Goal: Task Accomplishment & Management: Manage account settings

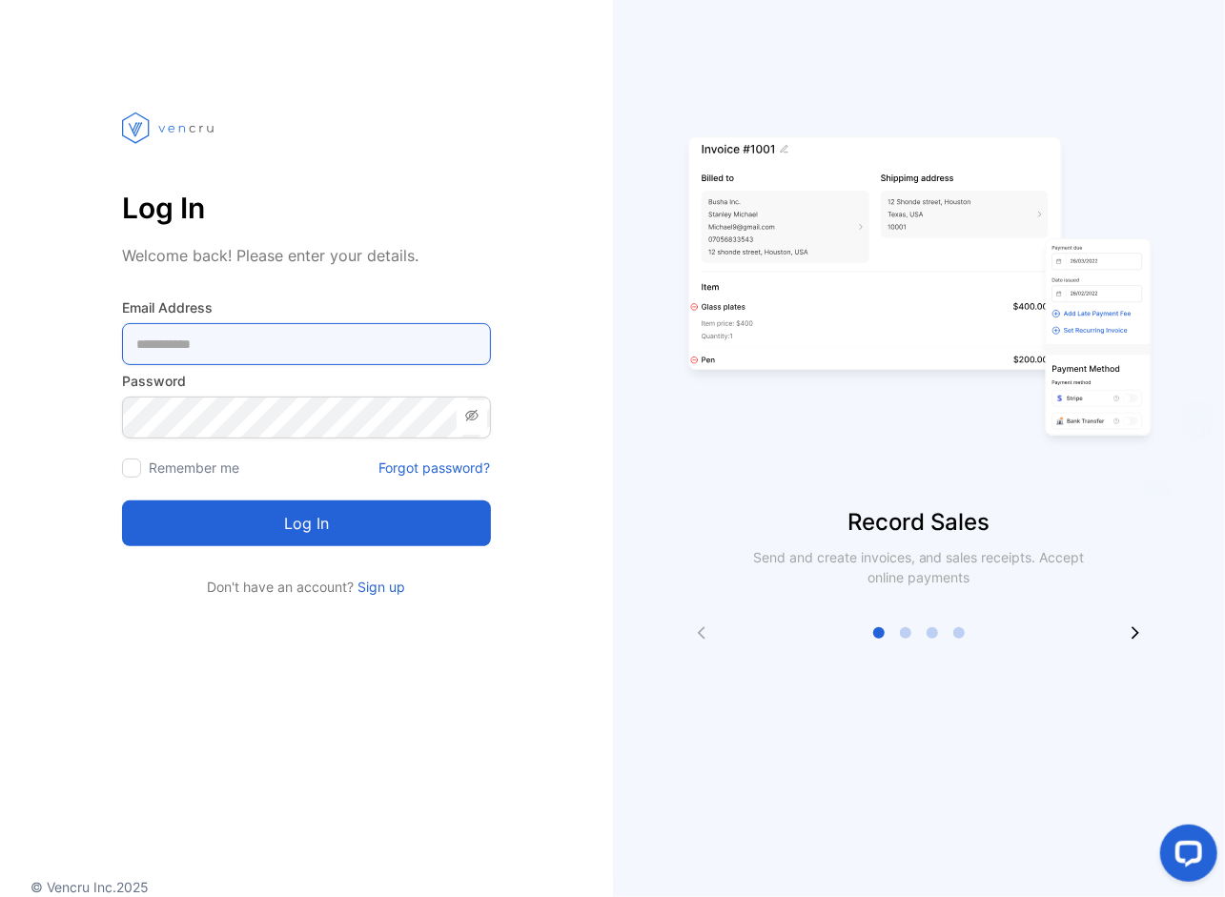
type Address-inputemail "**********"
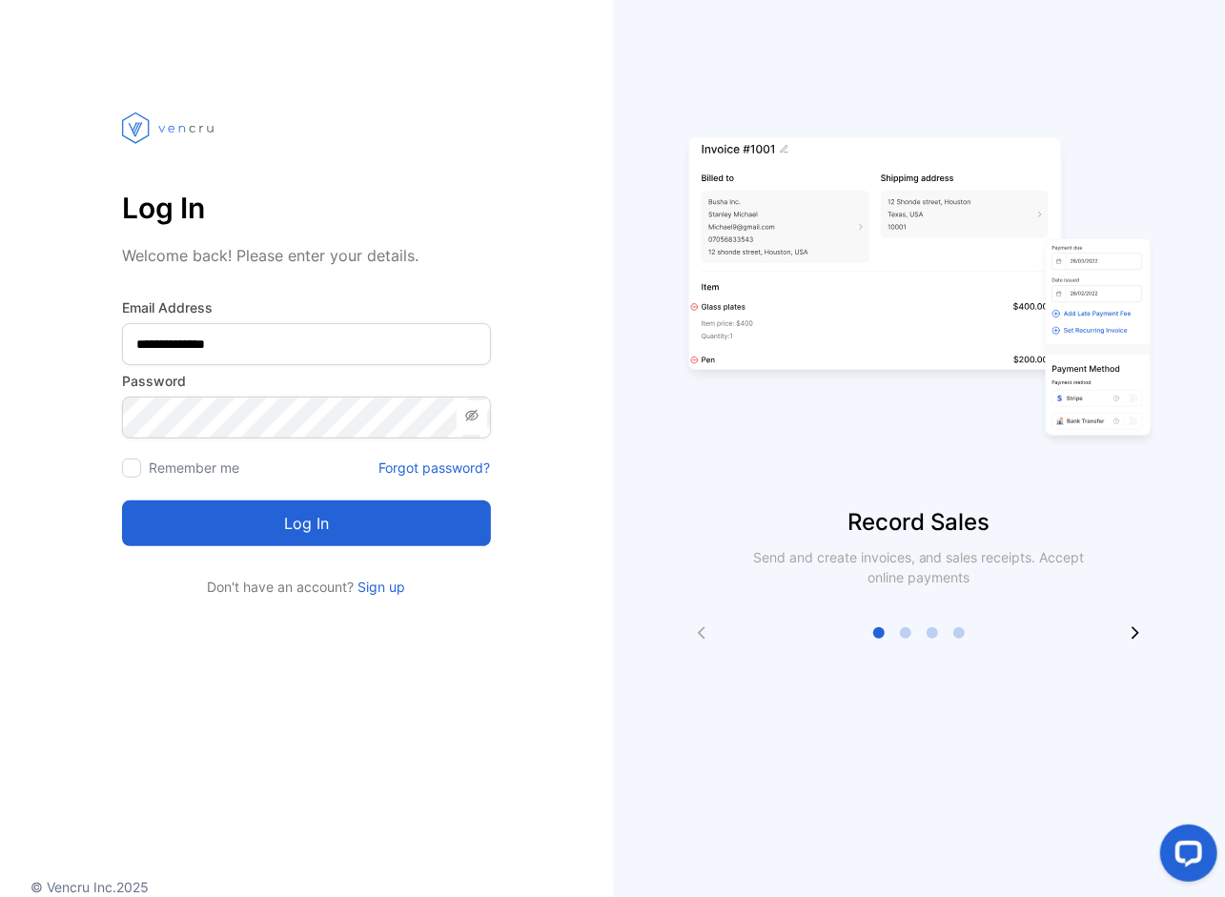
click at [337, 524] on button "Log in" at bounding box center [306, 524] width 369 height 46
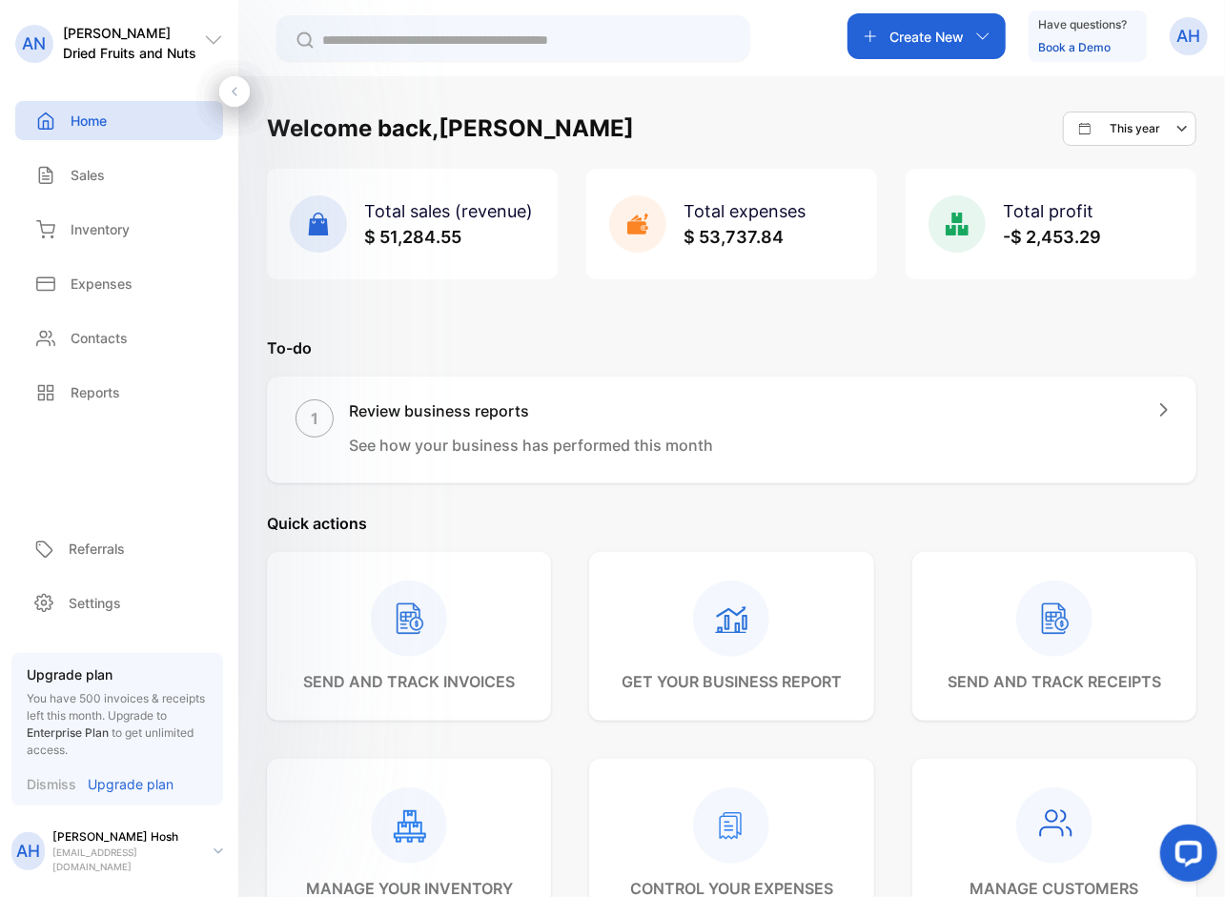
click at [423, 230] on span "$ 51,284.55" at bounding box center [412, 237] width 97 height 20
click at [421, 206] on span "Total sales (revenue)" at bounding box center [448, 211] width 169 height 20
click at [109, 180] on div "Sales" at bounding box center [119, 174] width 208 height 39
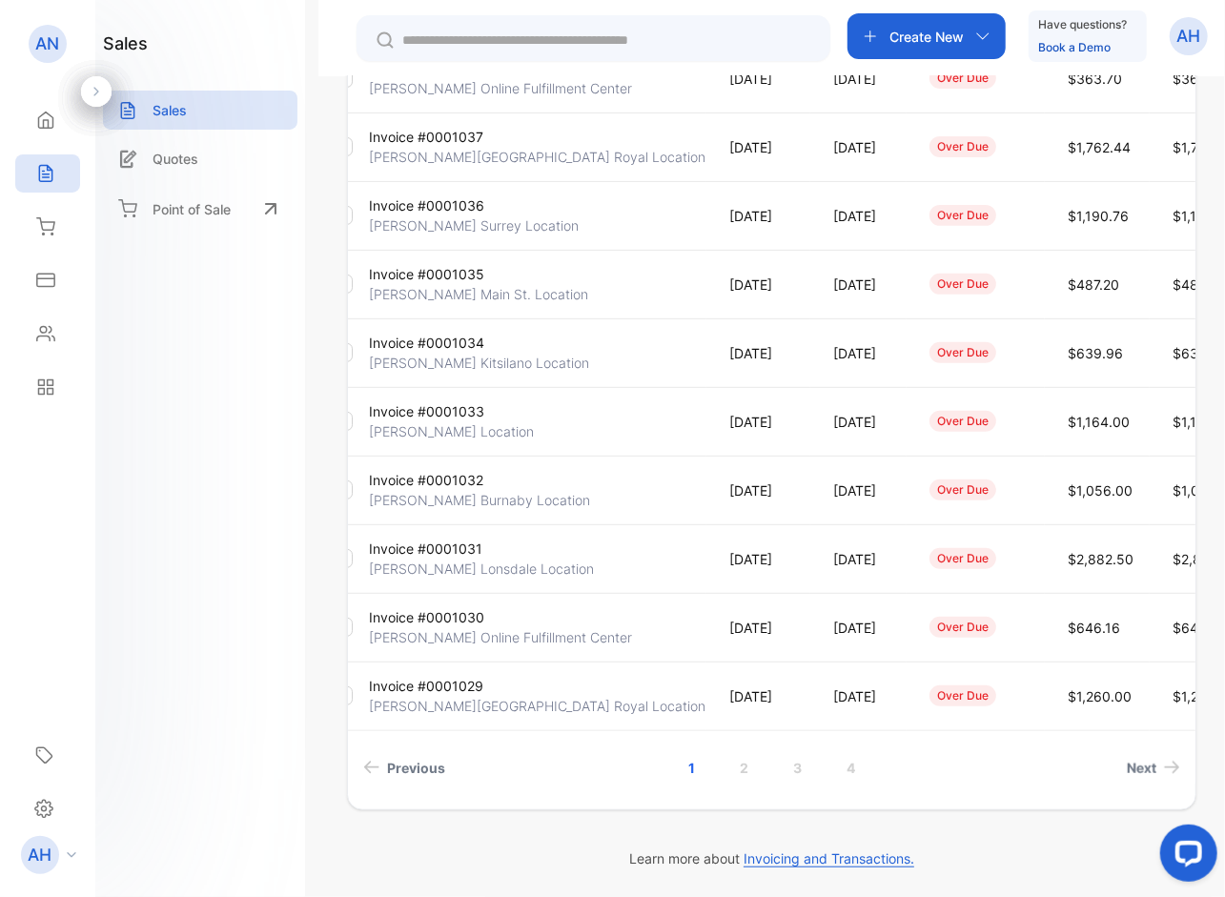
scroll to position [0, 9]
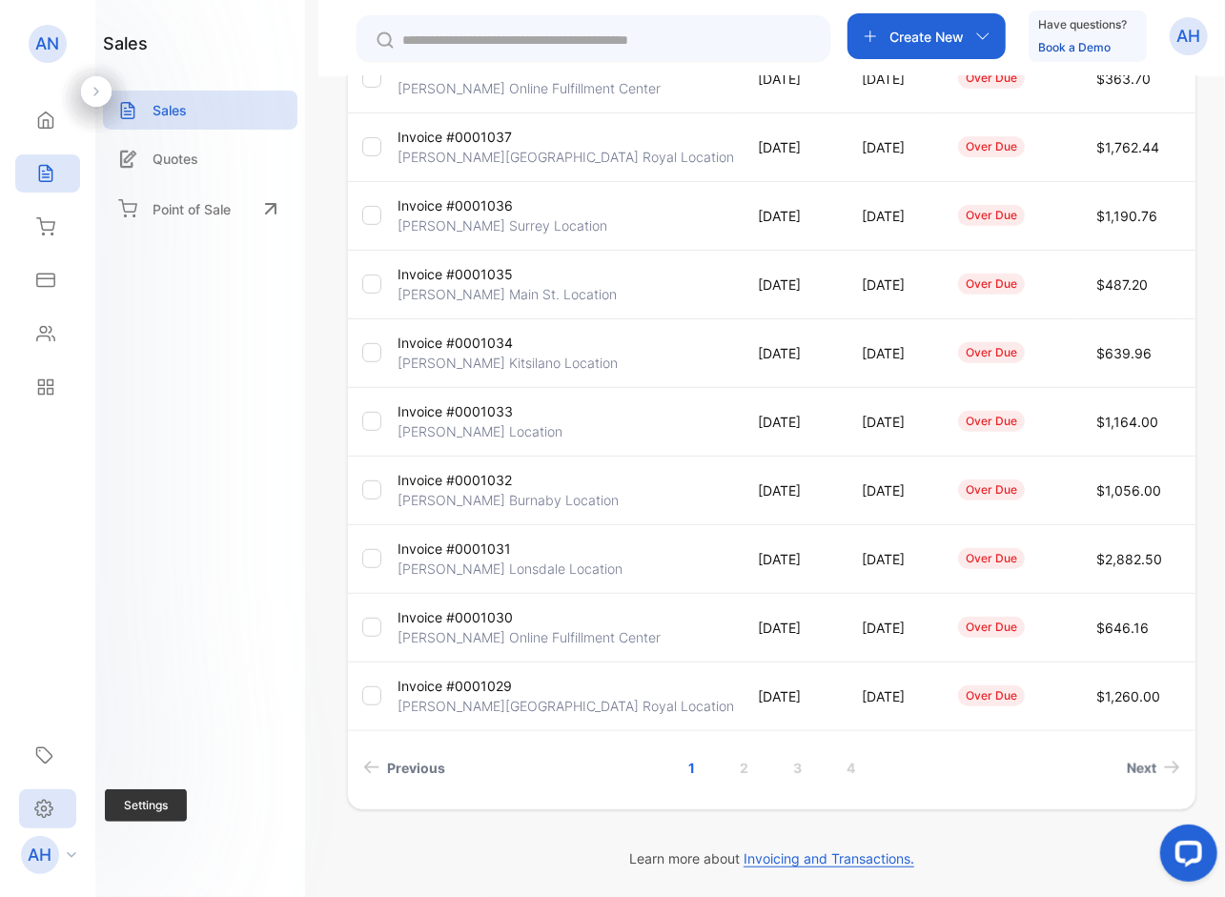
click at [47, 804] on icon at bounding box center [43, 809] width 19 height 20
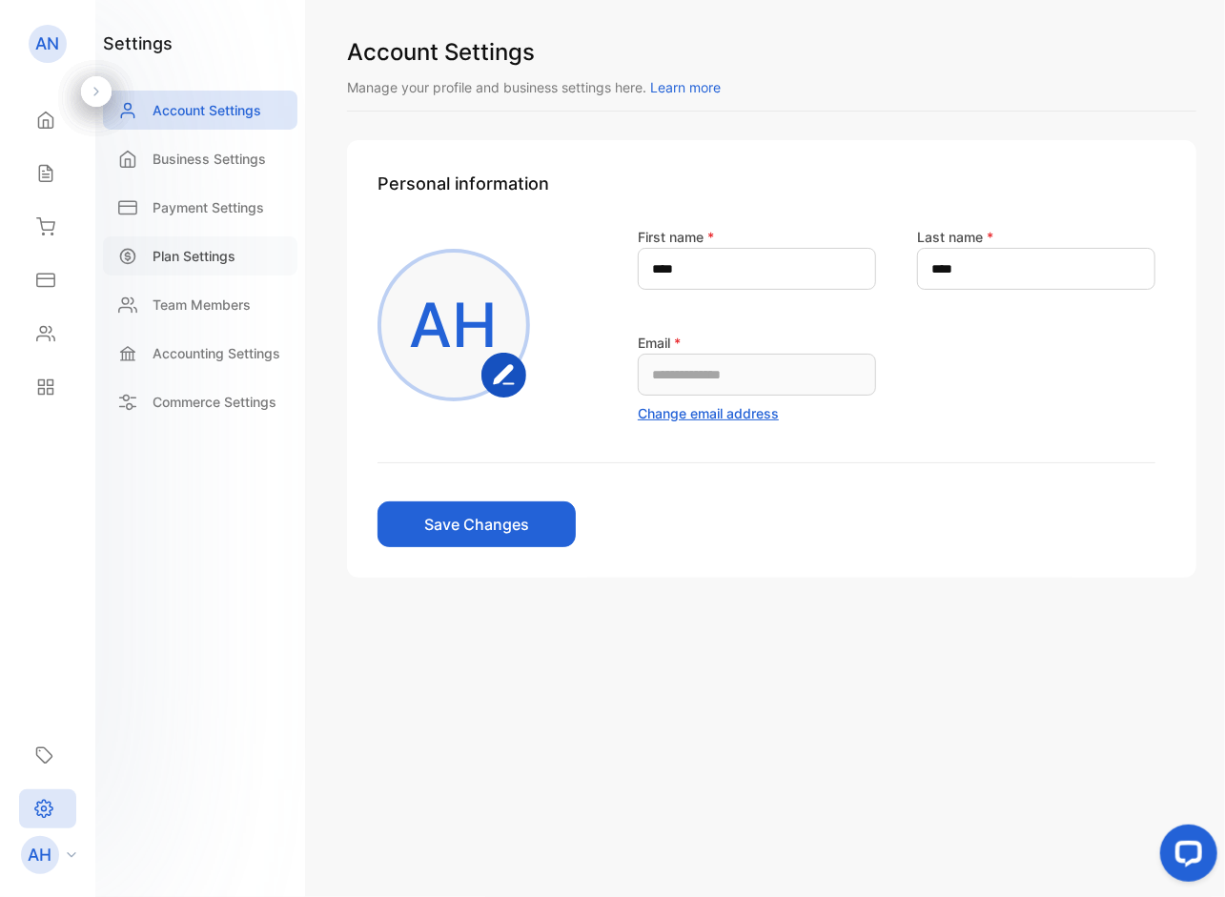
click at [241, 249] on div "Plan Settings" at bounding box center [200, 255] width 194 height 39
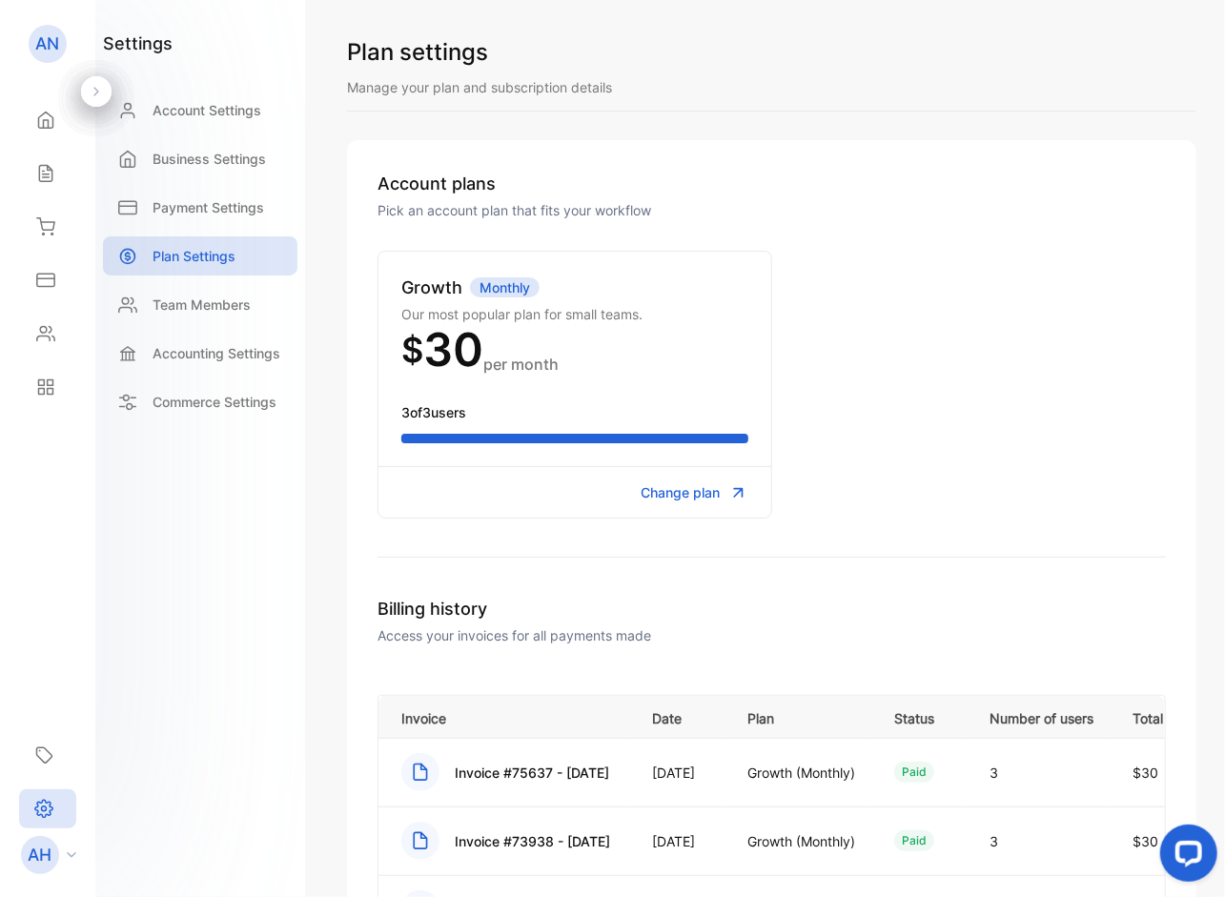
click at [705, 491] on span "Change plan" at bounding box center [681, 492] width 79 height 20
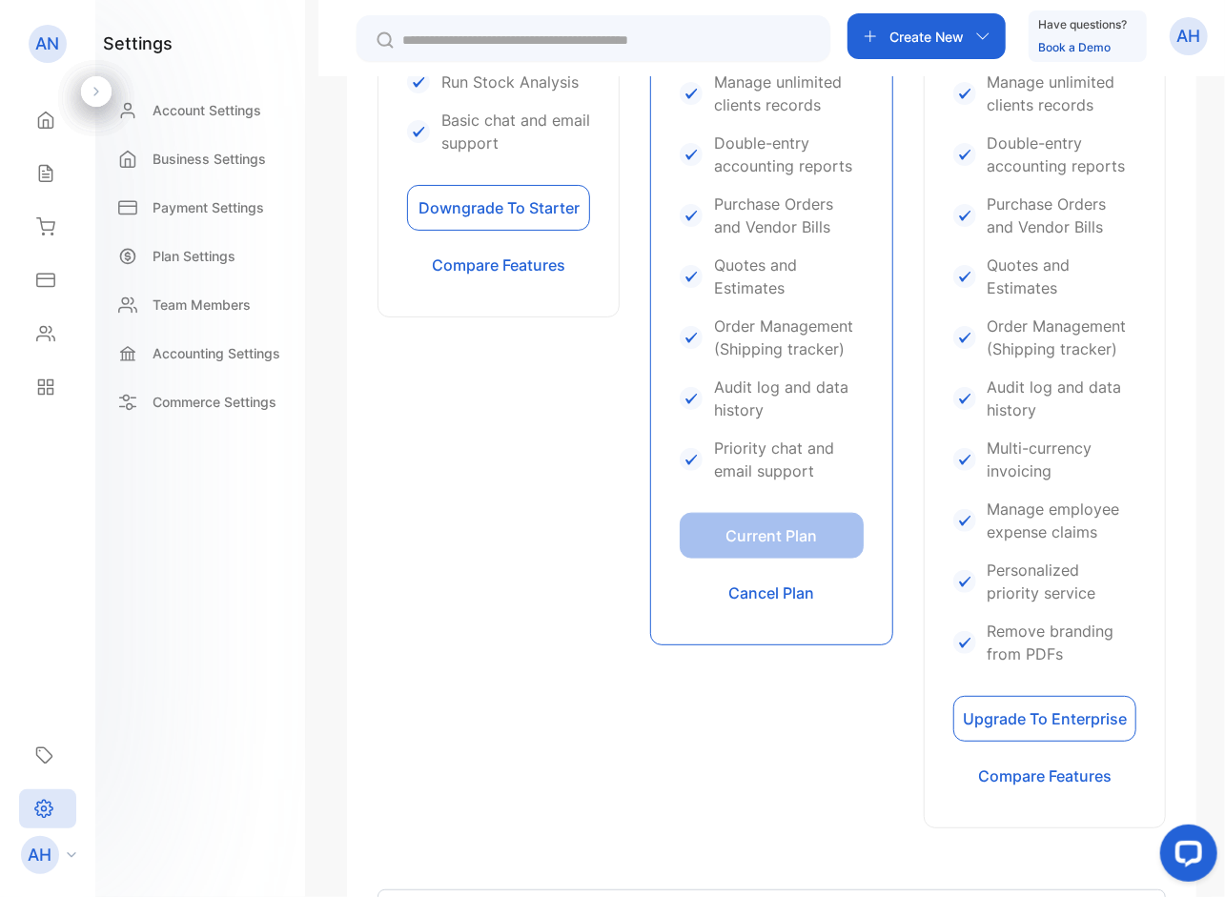
scroll to position [919, 0]
drag, startPoint x: 848, startPoint y: 463, endPoint x: 494, endPoint y: 685, distance: 418.0
click at [494, 685] on div "Starter For solo business owners with light inventory. $6/mth Billed Monthly . …" at bounding box center [499, 230] width 242 height 1193
click at [784, 590] on button "Cancel Plan" at bounding box center [771, 591] width 183 height 46
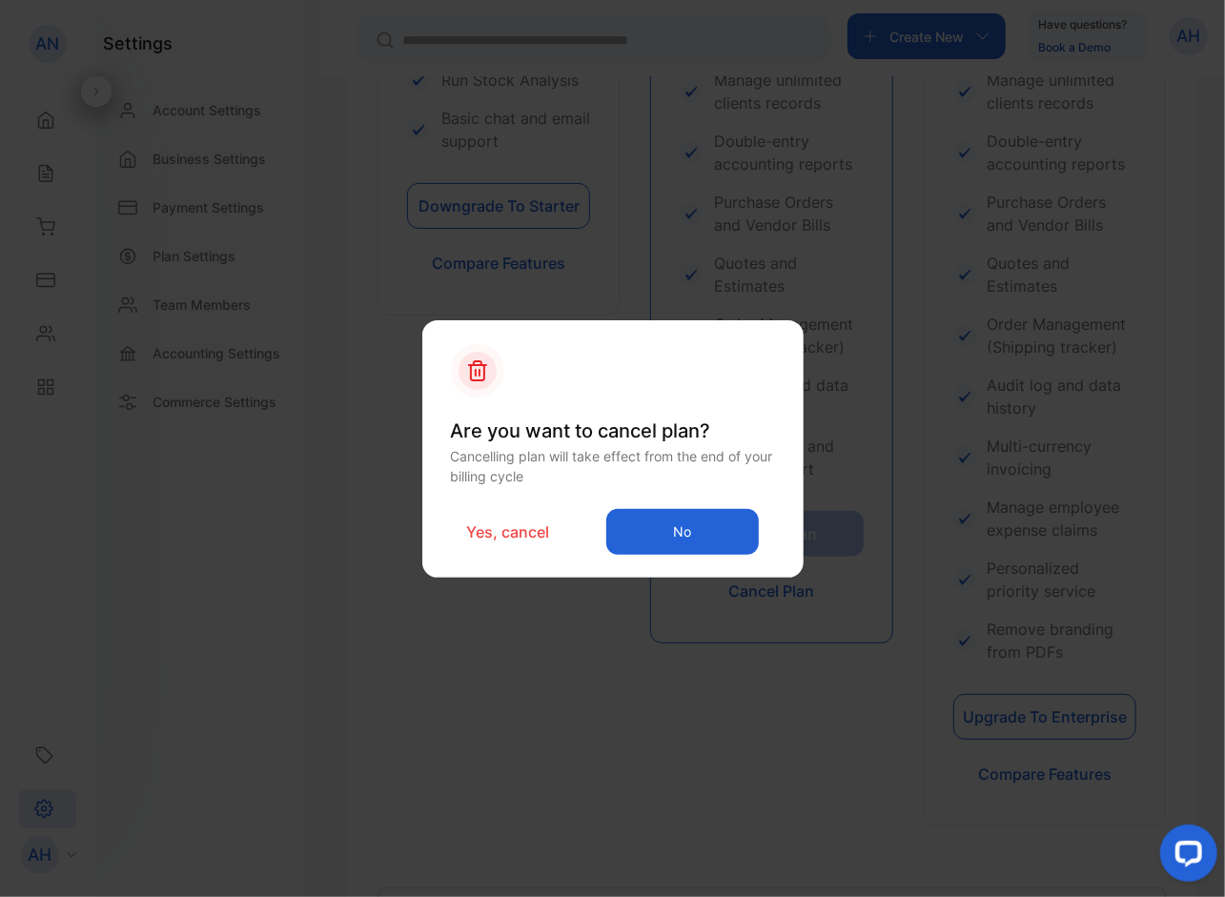
click at [518, 541] on p "Yes, cancel" at bounding box center [507, 532] width 83 height 23
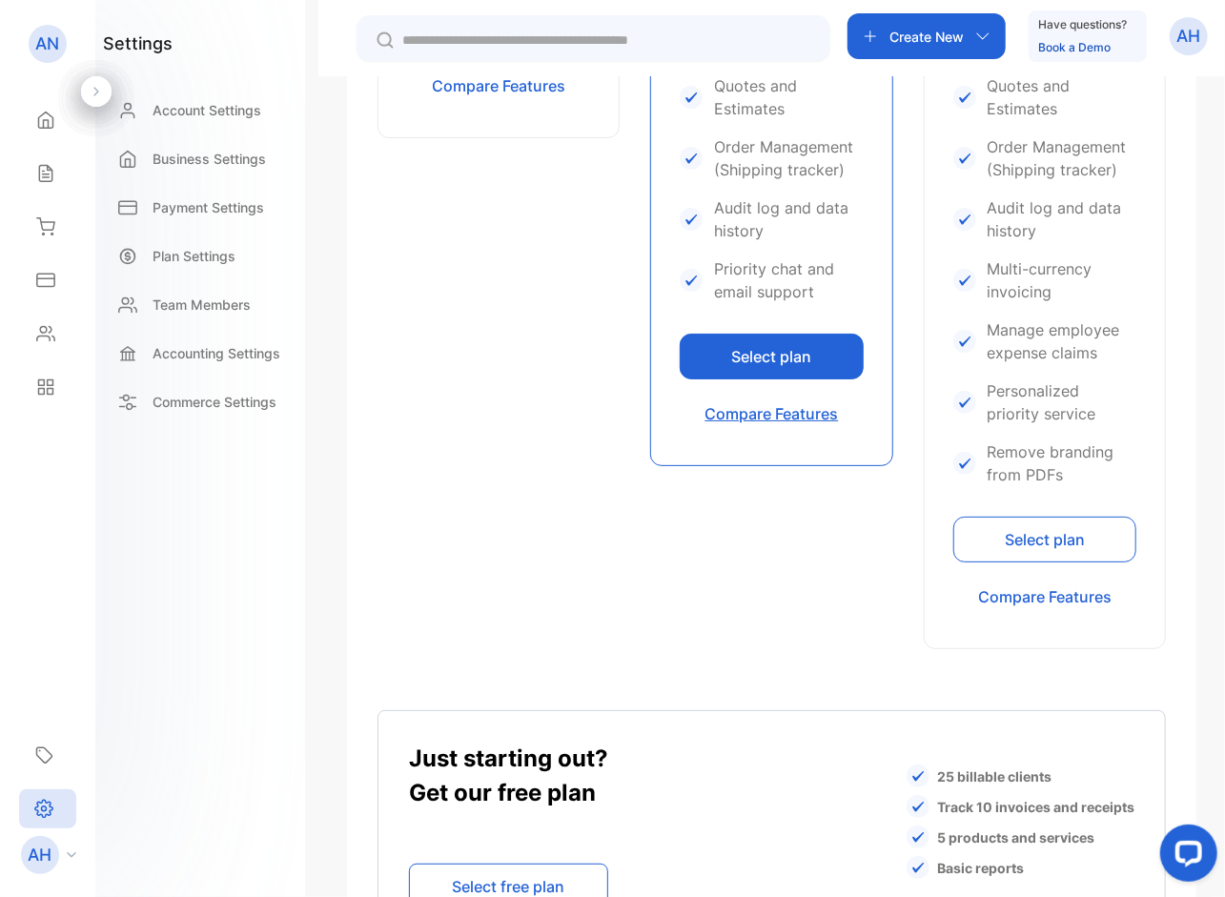
scroll to position [1104, 0]
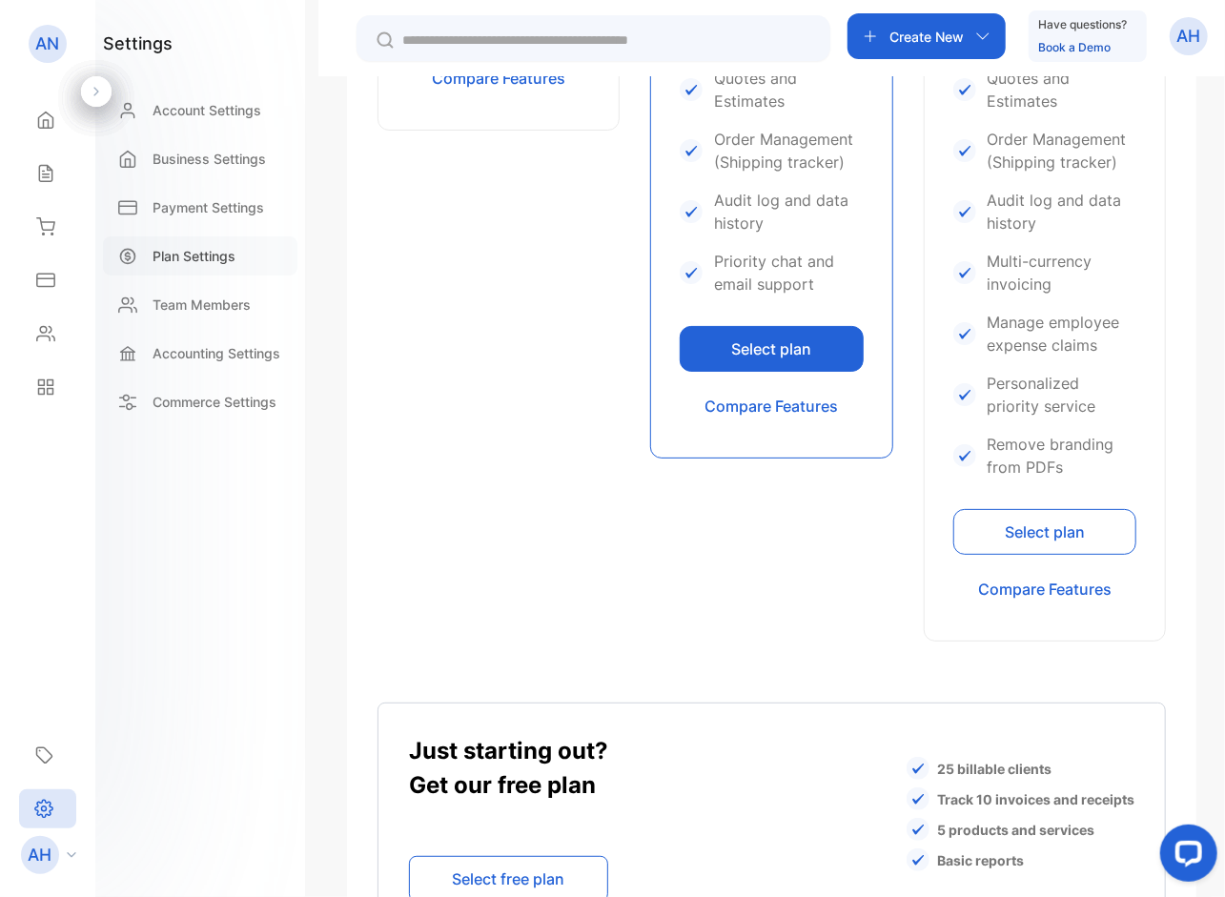
click at [200, 243] on div "Plan Settings" at bounding box center [200, 255] width 194 height 39
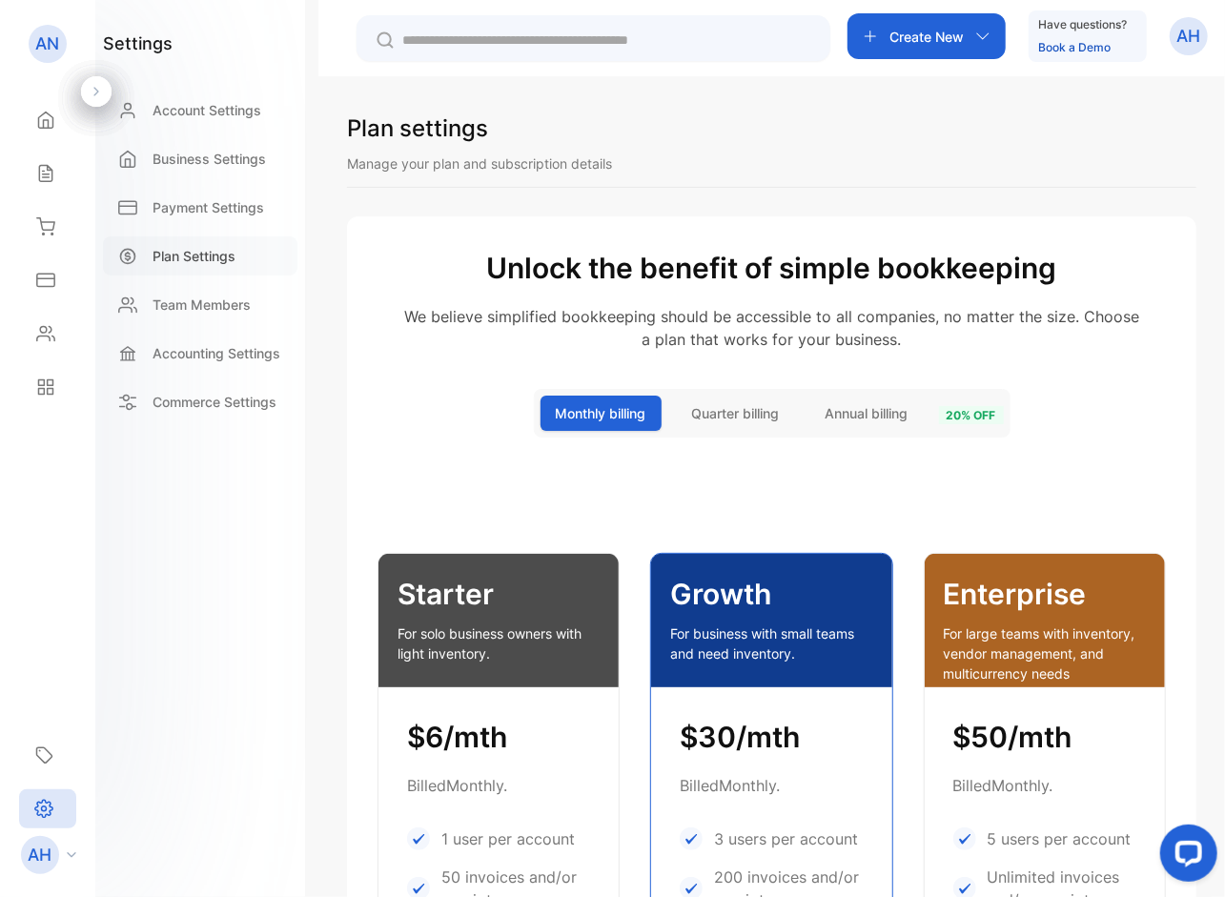
click at [201, 256] on p "Plan Settings" at bounding box center [194, 256] width 83 height 20
click at [233, 201] on p "Payment Settings" at bounding box center [209, 207] width 112 height 20
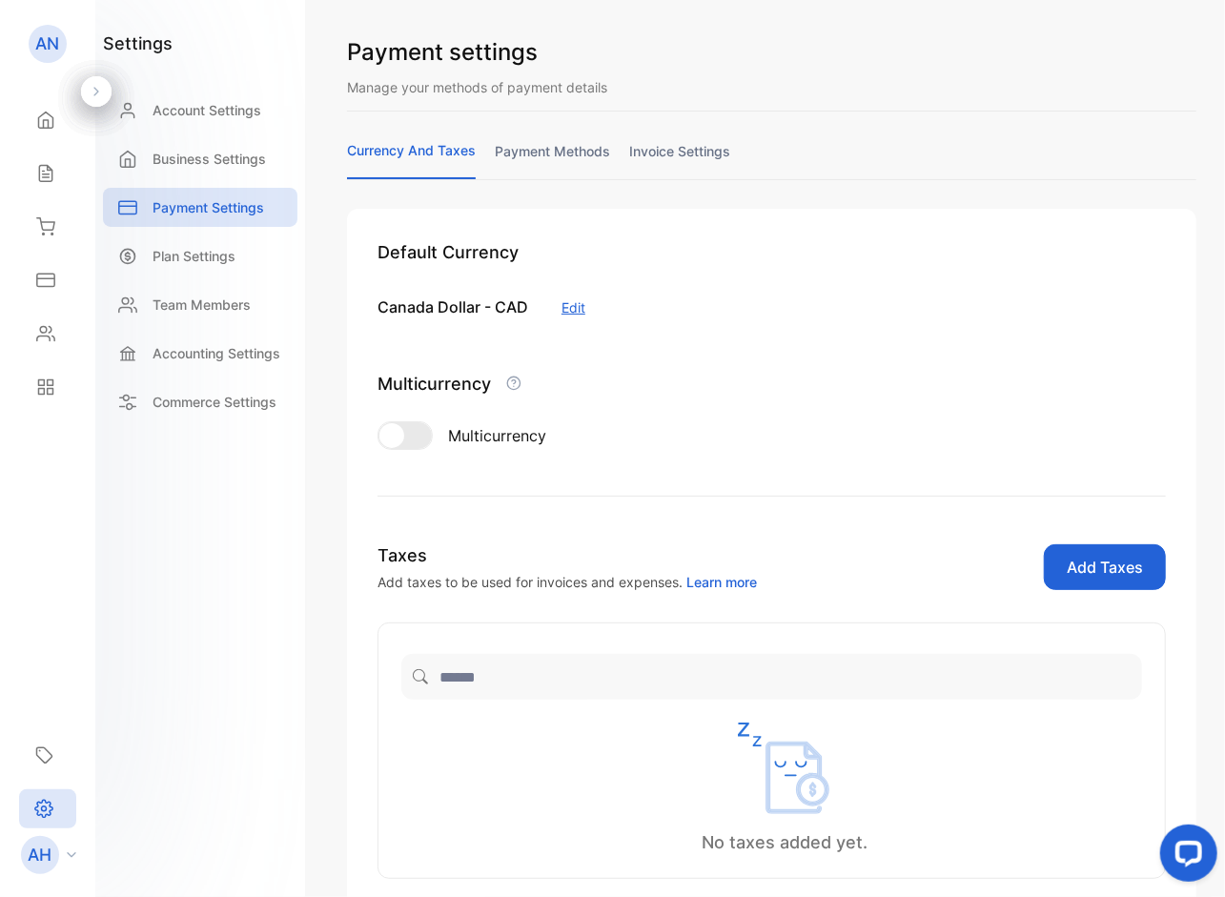
click at [562, 140] on div "currency and taxes payment methods invoice settings" at bounding box center [771, 159] width 849 height 39
click at [557, 150] on link "payment methods" at bounding box center [552, 159] width 115 height 37
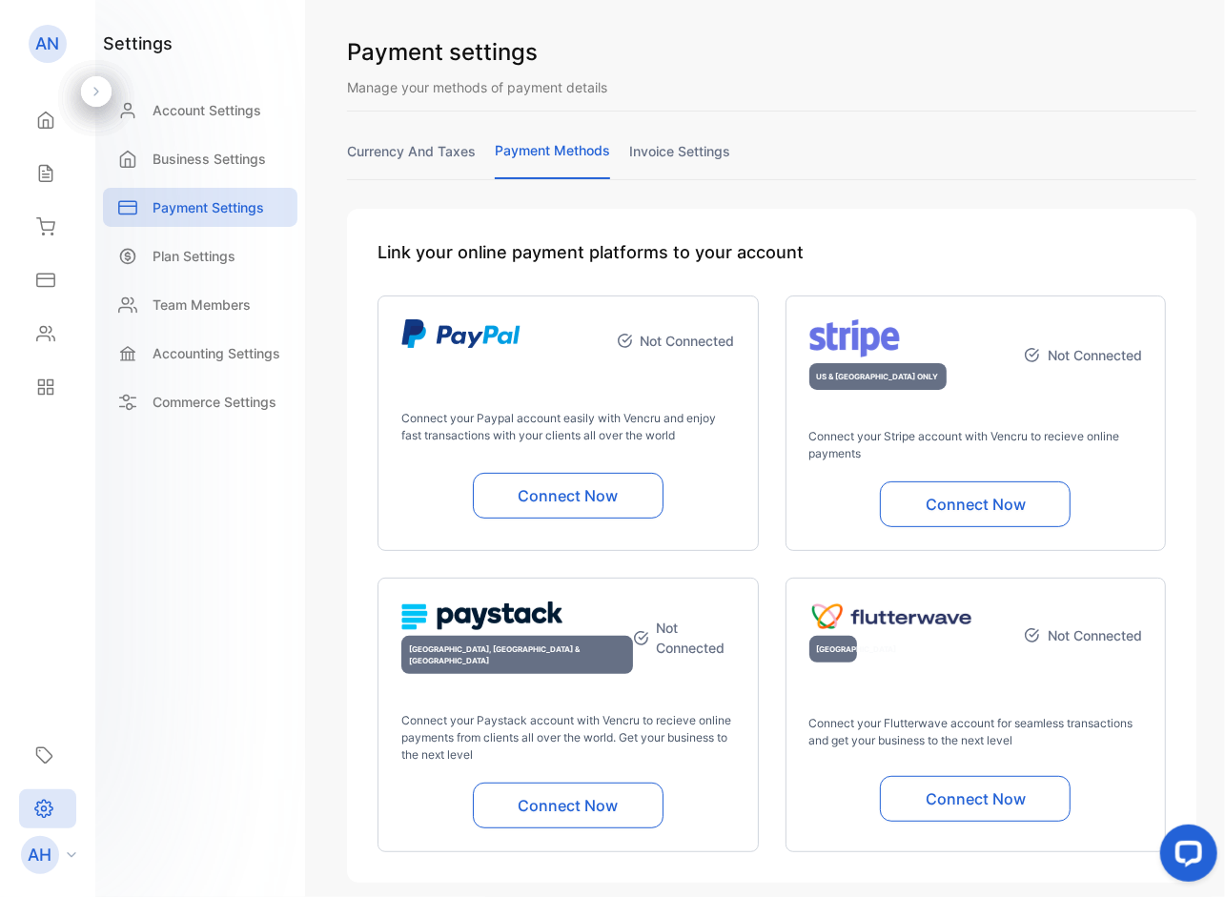
click at [692, 151] on link "invoice settings" at bounding box center [679, 159] width 101 height 37
